Goal: Information Seeking & Learning: Learn about a topic

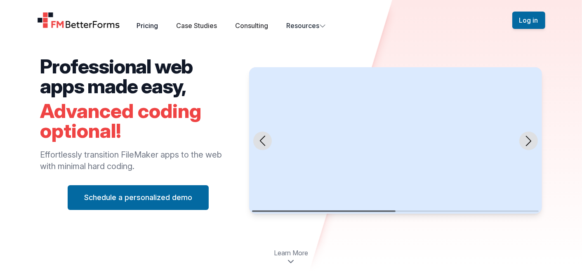
click at [143, 26] on link "Pricing" at bounding box center [147, 25] width 21 height 8
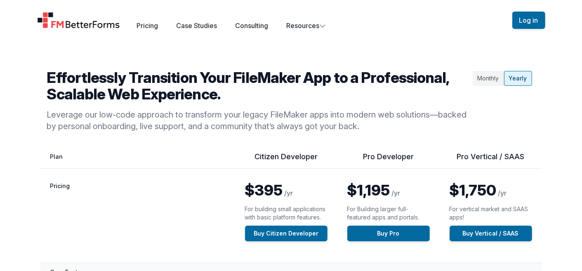
click at [393, 38] on div "Open main menu Pricing Case Studies Consulting Resources Sign Up Log in" at bounding box center [291, 20] width 528 height 40
click at [210, 24] on link "Case Studies" at bounding box center [196, 25] width 41 height 8
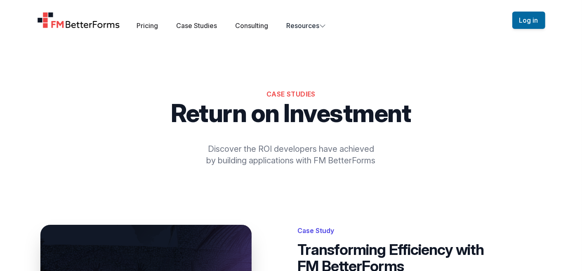
click at [72, 23] on img "Home" at bounding box center [78, 20] width 83 height 16
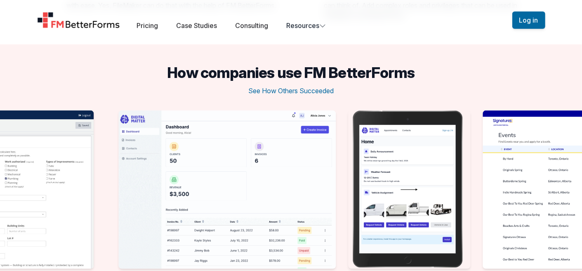
scroll to position [1176, 0]
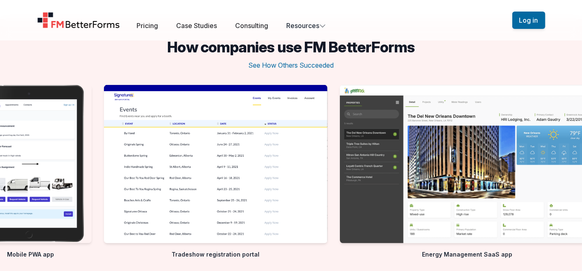
click at [507, 189] on img "4 / 10" at bounding box center [467, 164] width 255 height 158
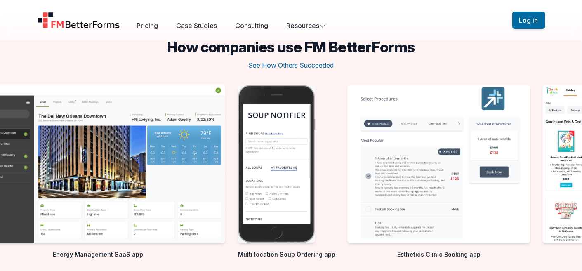
click at [193, 186] on img "4 / 10" at bounding box center [98, 164] width 255 height 158
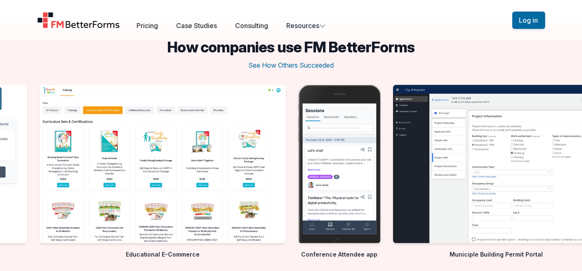
click at [238, 174] on div at bounding box center [291, 174] width 582 height 178
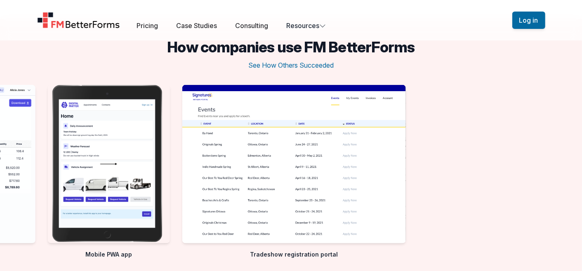
click at [406, 172] on img "3 / 10" at bounding box center [294, 164] width 224 height 158
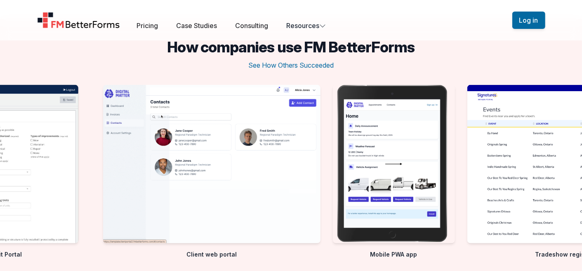
click at [320, 167] on img "1 / 10" at bounding box center [211, 164] width 217 height 158
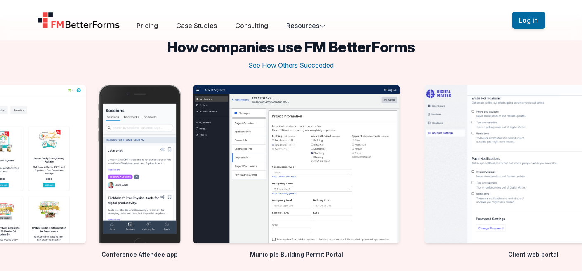
click at [296, 62] on button "See How Others Succeeded" at bounding box center [290, 65] width 85 height 10
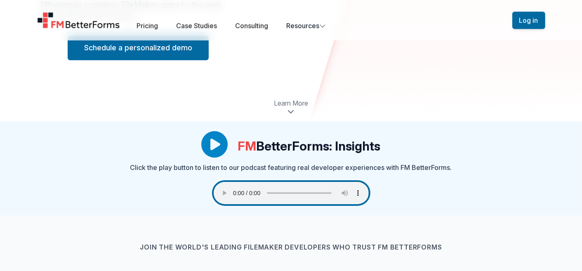
scroll to position [130, 0]
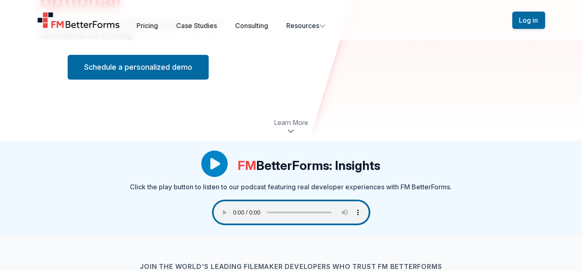
click at [8, 137] on div "Learn More" at bounding box center [291, 126] width 582 height 30
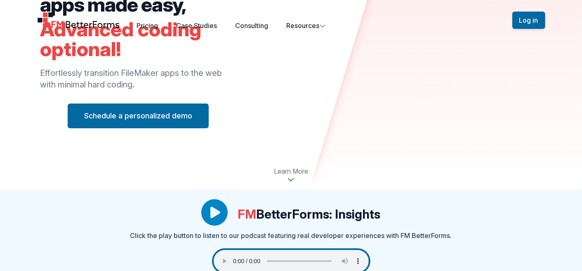
scroll to position [0, 0]
